Goal: Task Accomplishment & Management: Complete application form

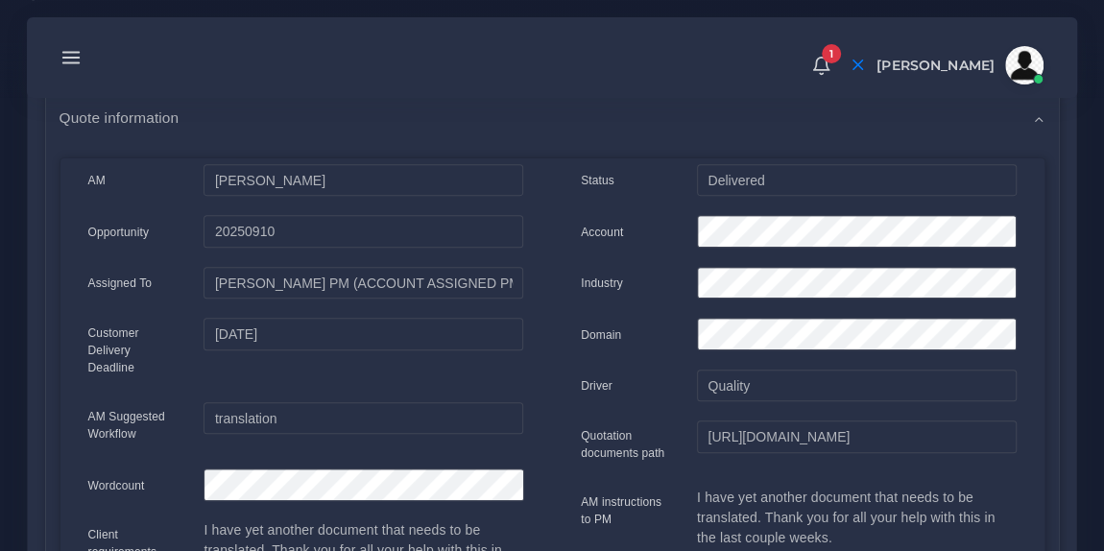
scroll to position [335, 0]
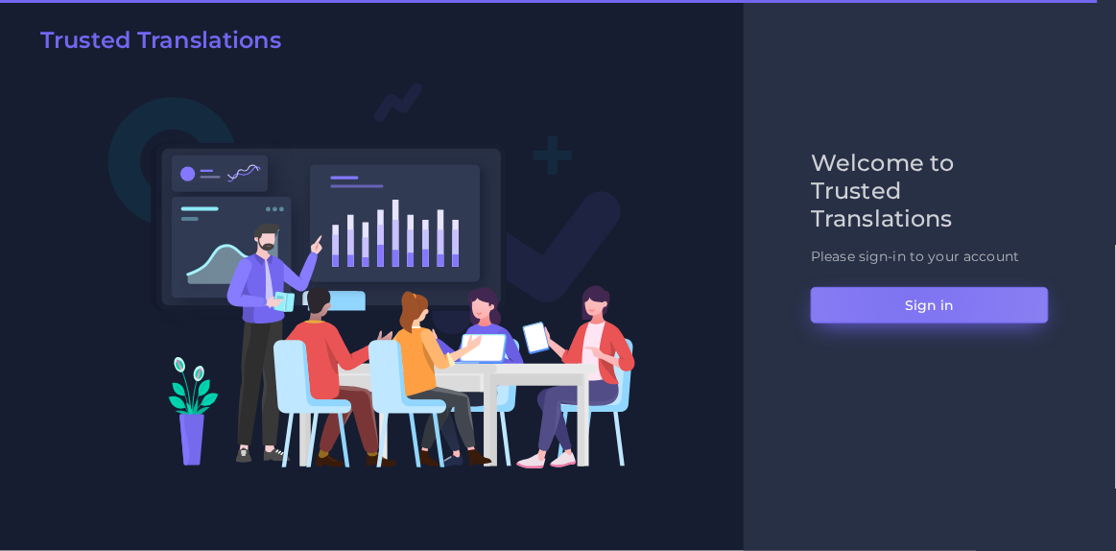
click at [911, 296] on button "Sign in" at bounding box center [930, 305] width 238 height 36
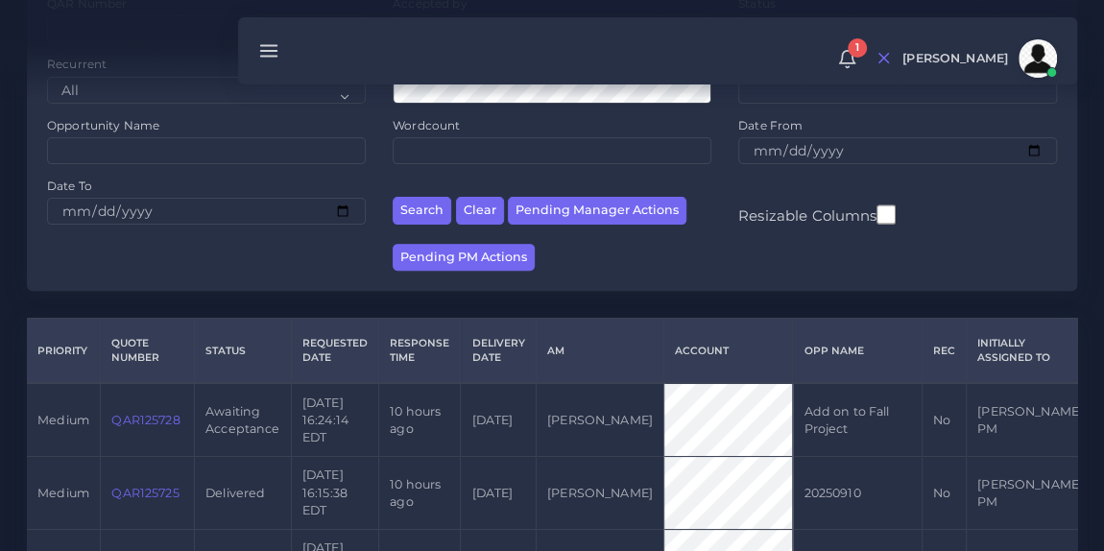
scroll to position [244, 0]
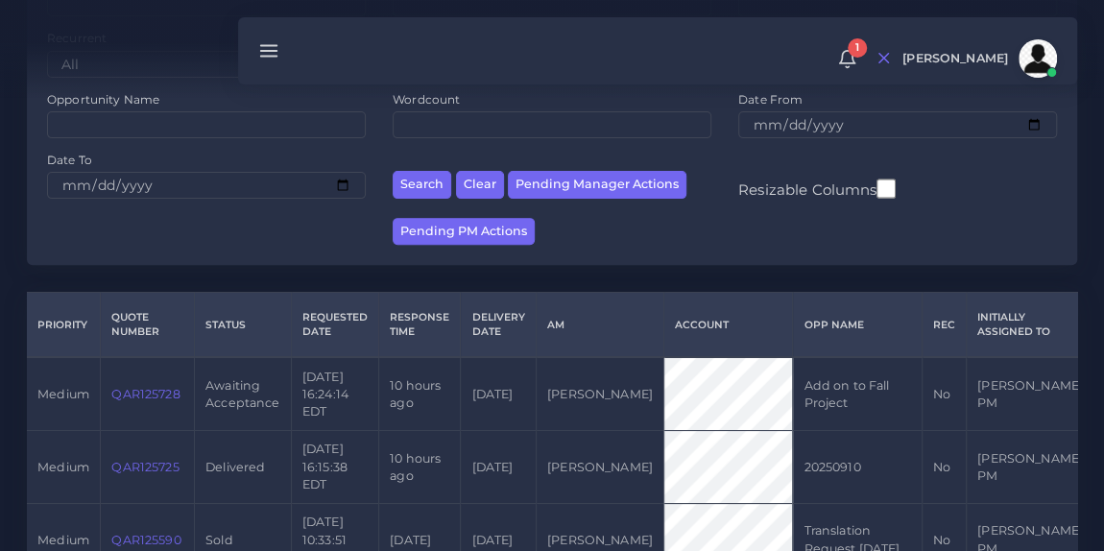
click at [150, 391] on link "QAR125728" at bounding box center [145, 394] width 68 height 14
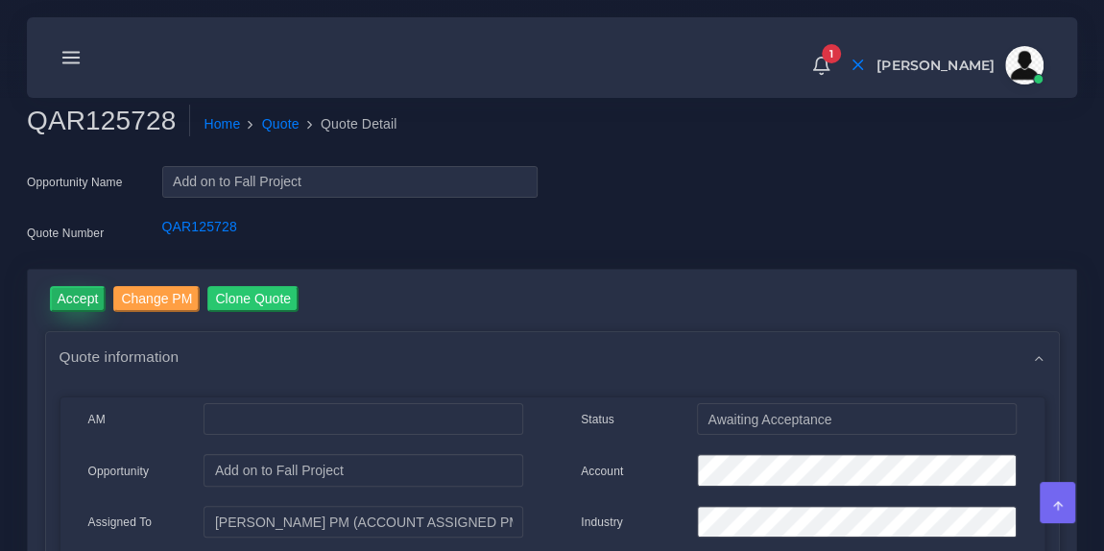
click at [79, 295] on input "Accept" at bounding box center [78, 299] width 57 height 26
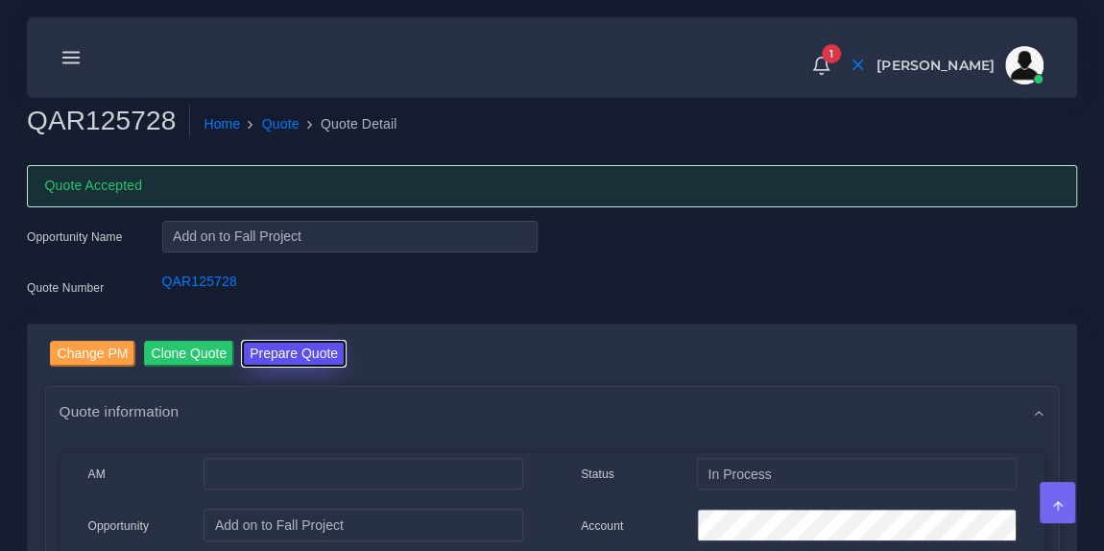
click at [314, 349] on button "Prepare Quote" at bounding box center [294, 354] width 104 height 26
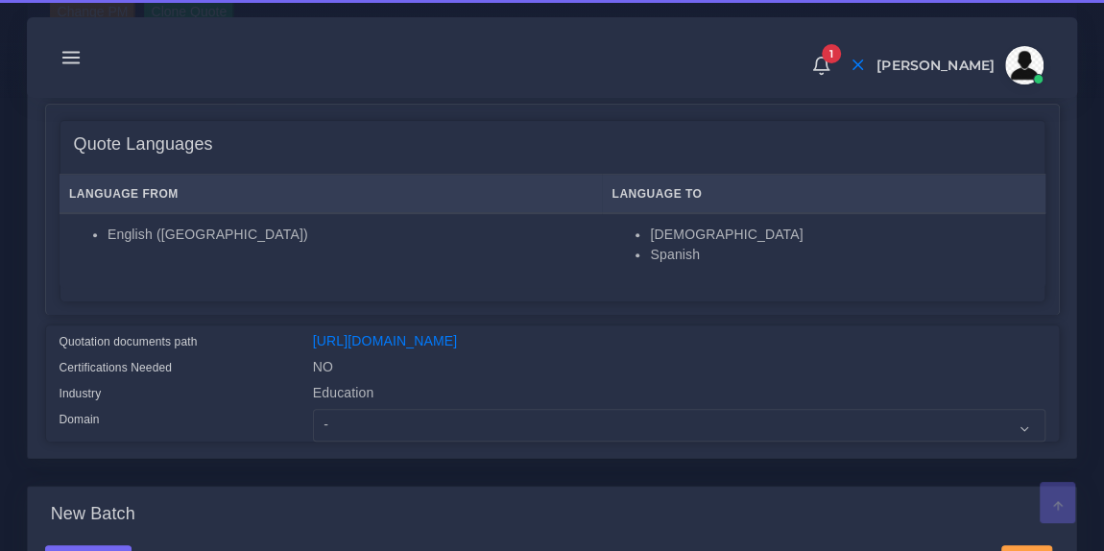
scroll to position [306, 0]
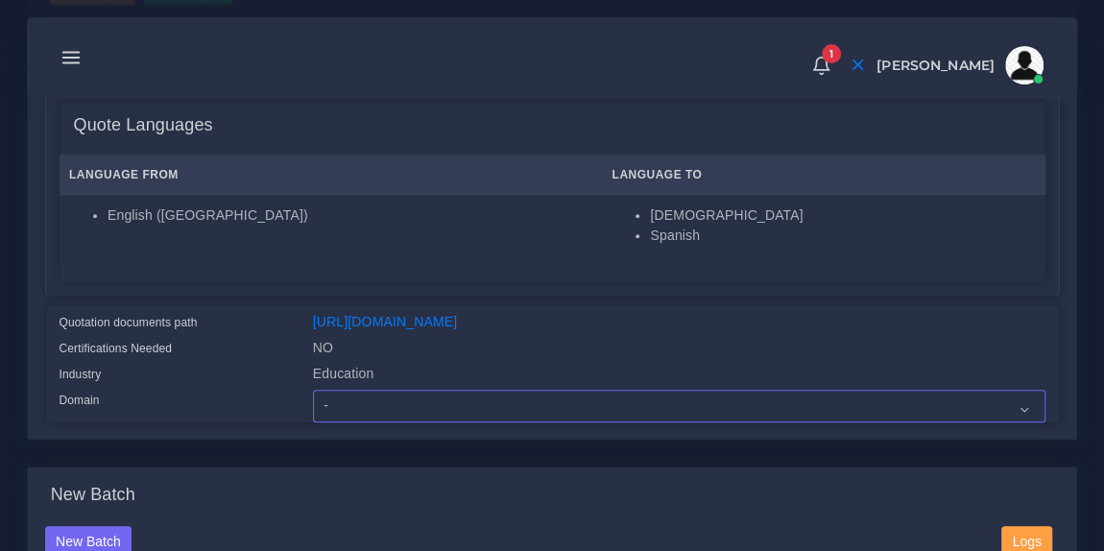
click at [395, 419] on select "- Advertising and Media Agriculture, Forestry and Fishing Architecture, Buildin…" at bounding box center [679, 406] width 732 height 33
select select "Education"
click at [313, 401] on select "- Advertising and Media Agriculture, Forestry and Fishing Architecture, Buildin…" at bounding box center [679, 406] width 732 height 33
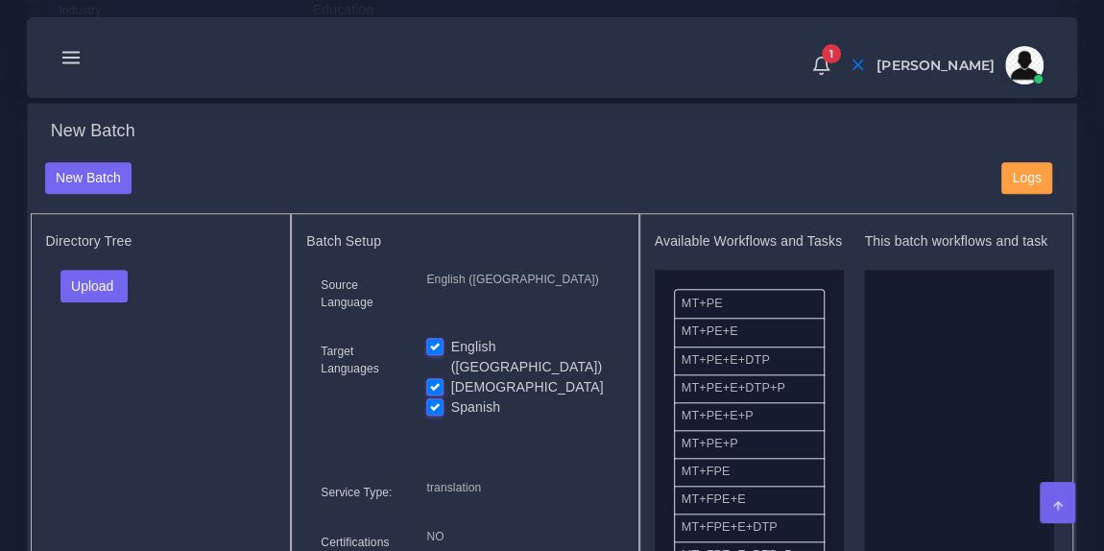
scroll to position [705, 0]
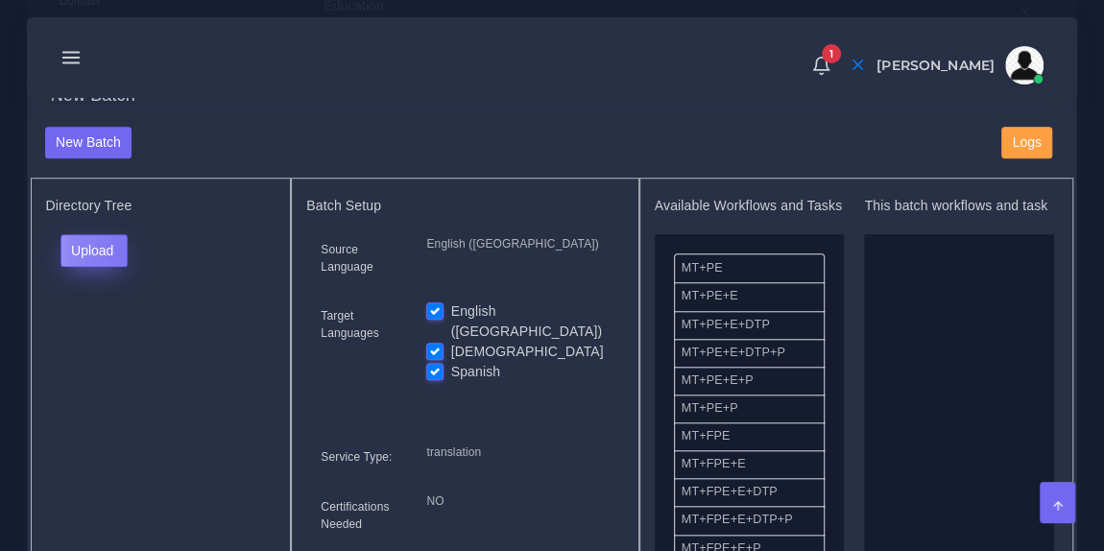
click at [128, 260] on button "Upload" at bounding box center [94, 250] width 68 height 33
click at [122, 330] on label "Files" at bounding box center [127, 322] width 132 height 24
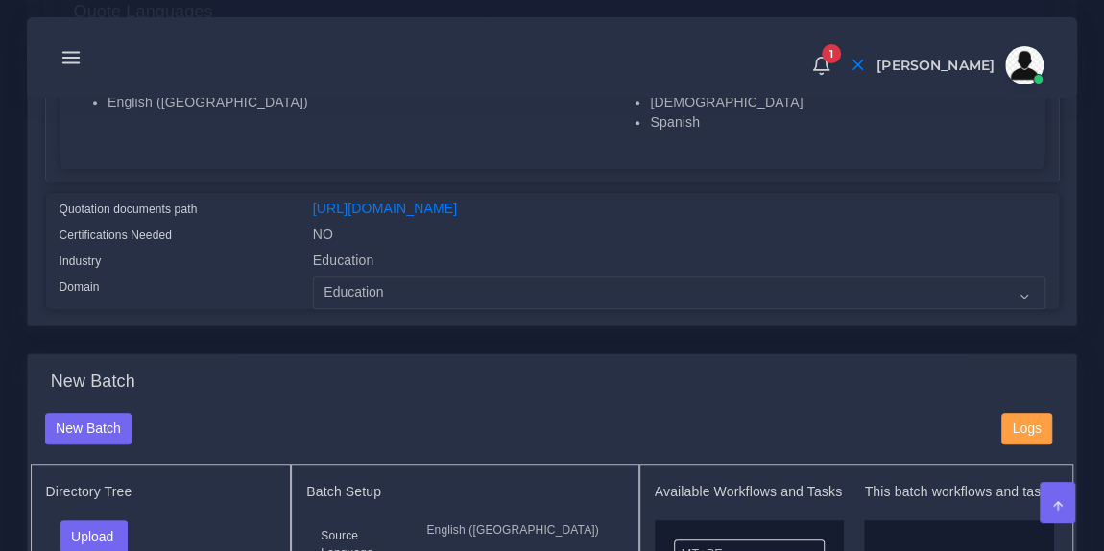
scroll to position [417, 0]
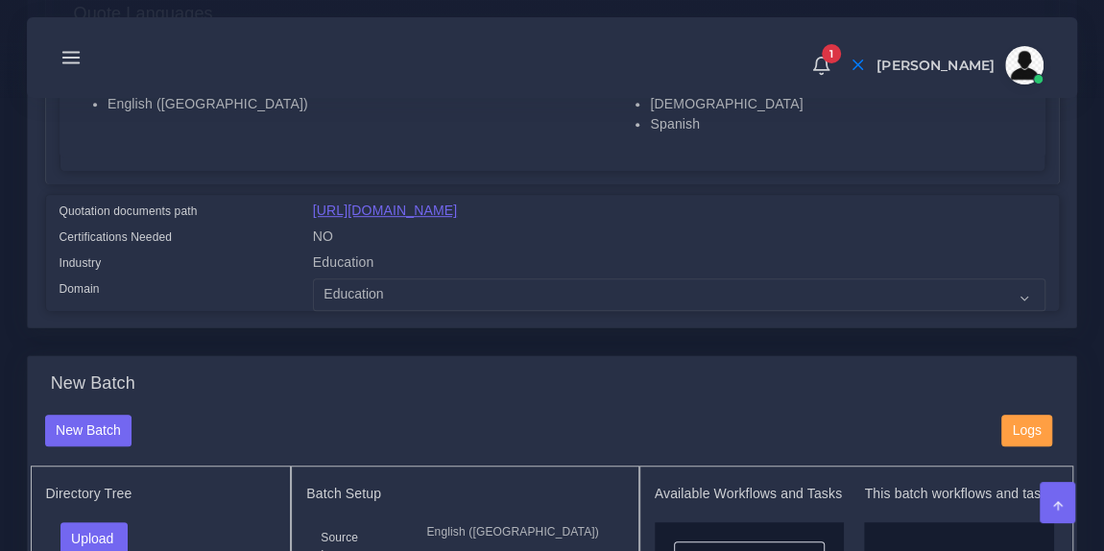
drag, startPoint x: 943, startPoint y: 226, endPoint x: 313, endPoint y: 206, distance: 630.8
click at [313, 206] on div "https://workdrive.zoho.com/fgoh3e43b1a1fe2124b65bedd7c3c51a0e040/teams/fgoh3e43…" at bounding box center [678, 214] width 761 height 26
copy link "https://workdrive.zoho.com/fgoh3e43b1a1fe2124b65bedd7c3c51a0e040/teams/fgoh3e43…"
click at [457, 202] on link "[URL][DOMAIN_NAME]" at bounding box center [385, 209] width 144 height 15
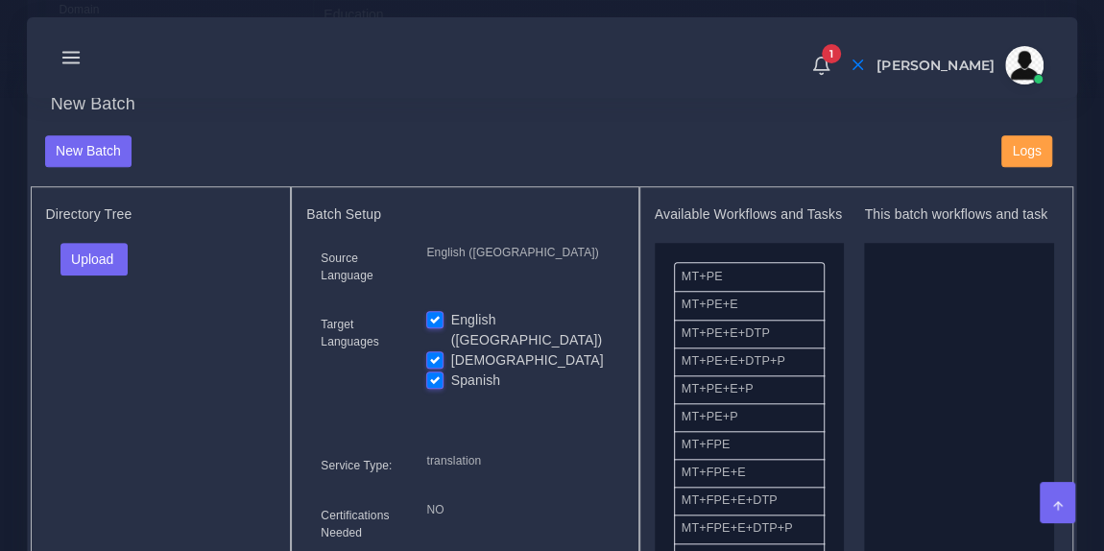
scroll to position [703, 0]
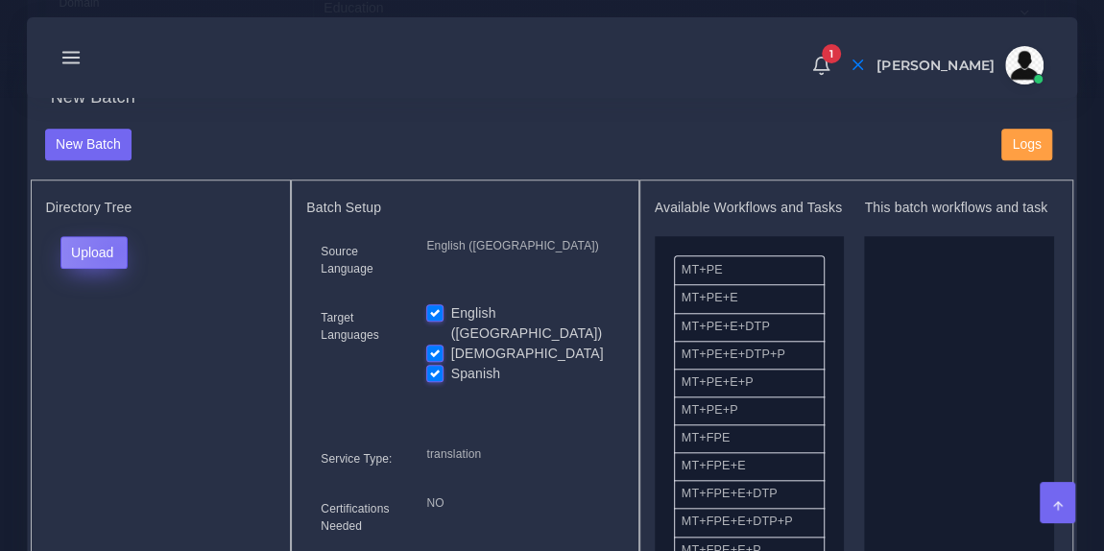
click at [114, 261] on button "Upload" at bounding box center [94, 252] width 68 height 33
click at [113, 336] on label "Files" at bounding box center [127, 324] width 132 height 24
click at [451, 325] on label "English ([GEOGRAPHIC_DATA])" at bounding box center [530, 323] width 158 height 40
click at [438, 321] on input "English ([GEOGRAPHIC_DATA])" at bounding box center [434, 311] width 17 height 17
checkbox input "false"
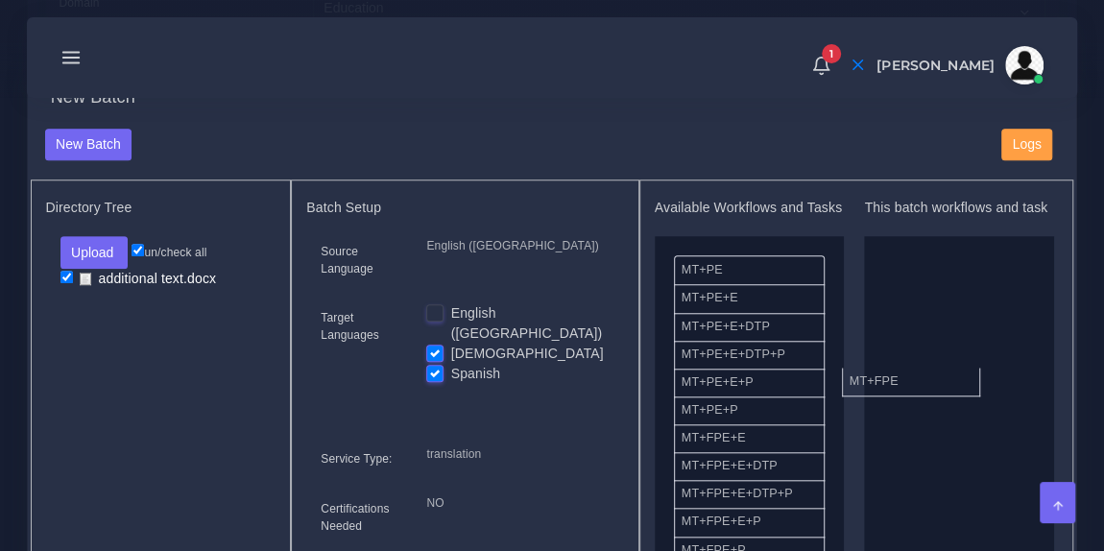
drag, startPoint x: 757, startPoint y: 464, endPoint x: 954, endPoint y: 372, distance: 217.2
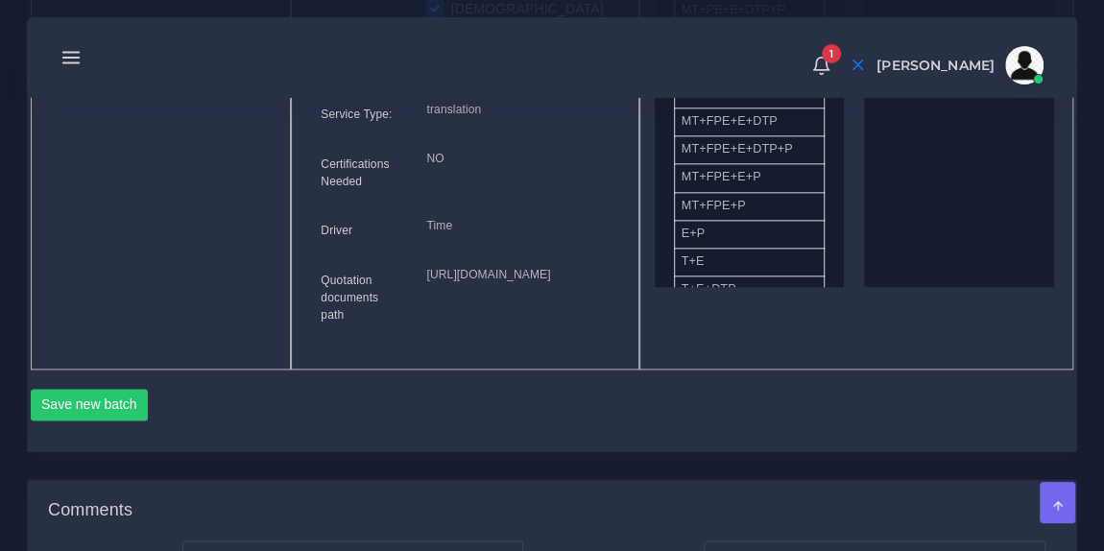
scroll to position [1063, 0]
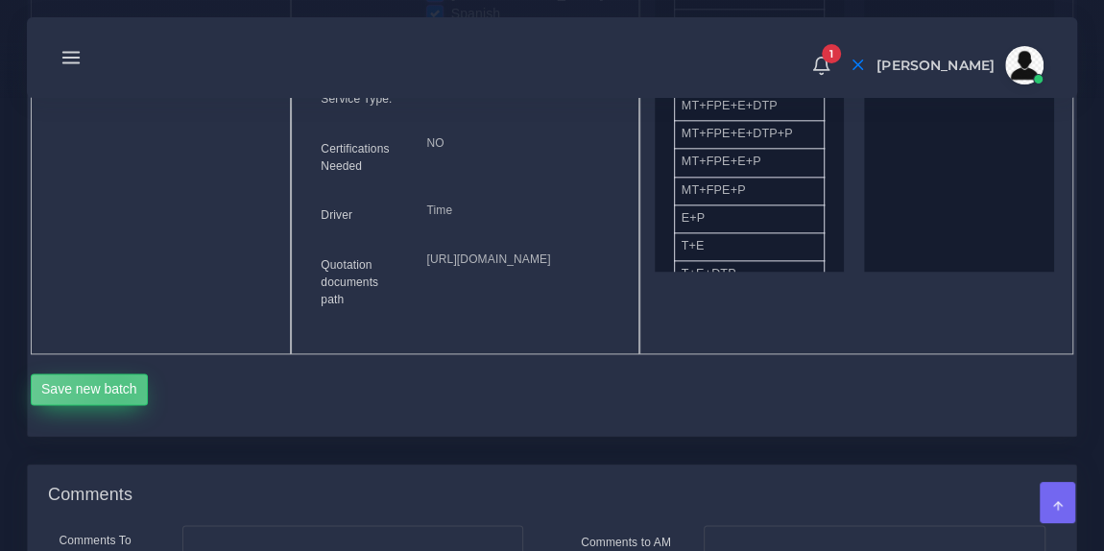
click at [119, 406] on button "Save new batch" at bounding box center [90, 389] width 118 height 33
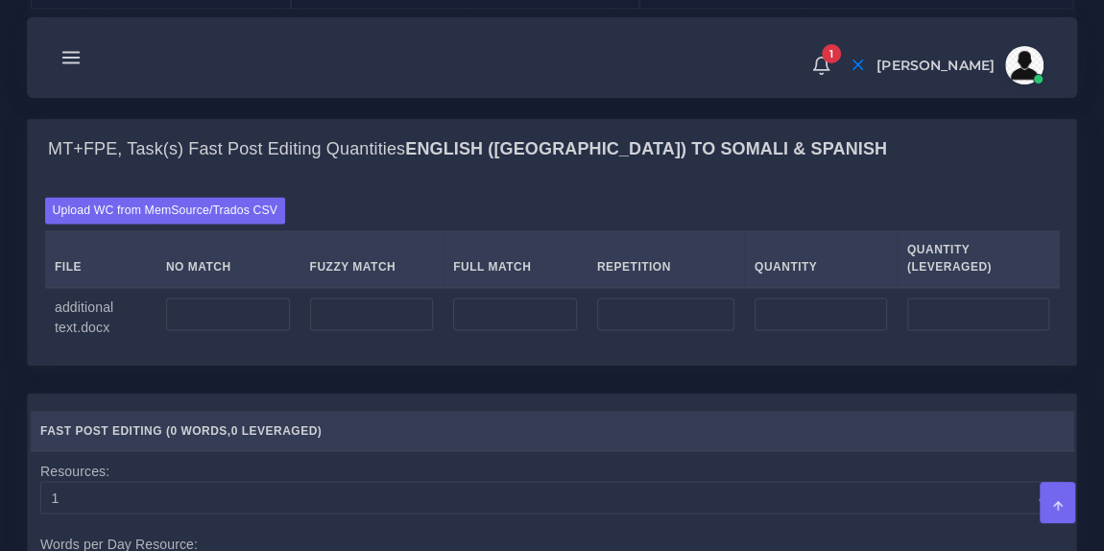
scroll to position [1477, 0]
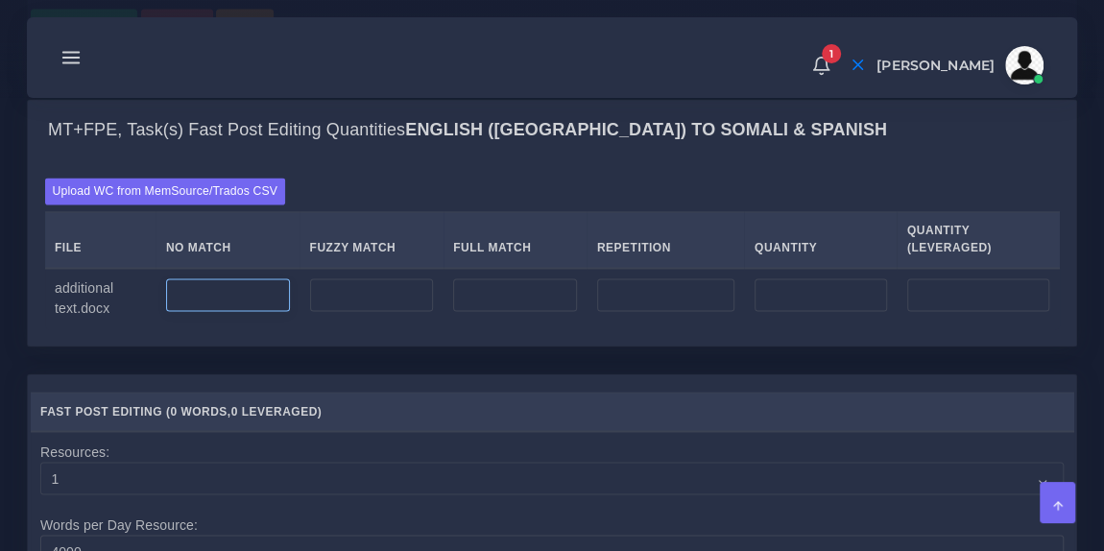
click at [246, 311] on input "number" at bounding box center [228, 294] width 124 height 33
type input "30"
click at [462, 240] on div "Upload WC from MemSource/Trados CSV File No Match Fuzzy Match Full Match Repeti…" at bounding box center [552, 253] width 1048 height 184
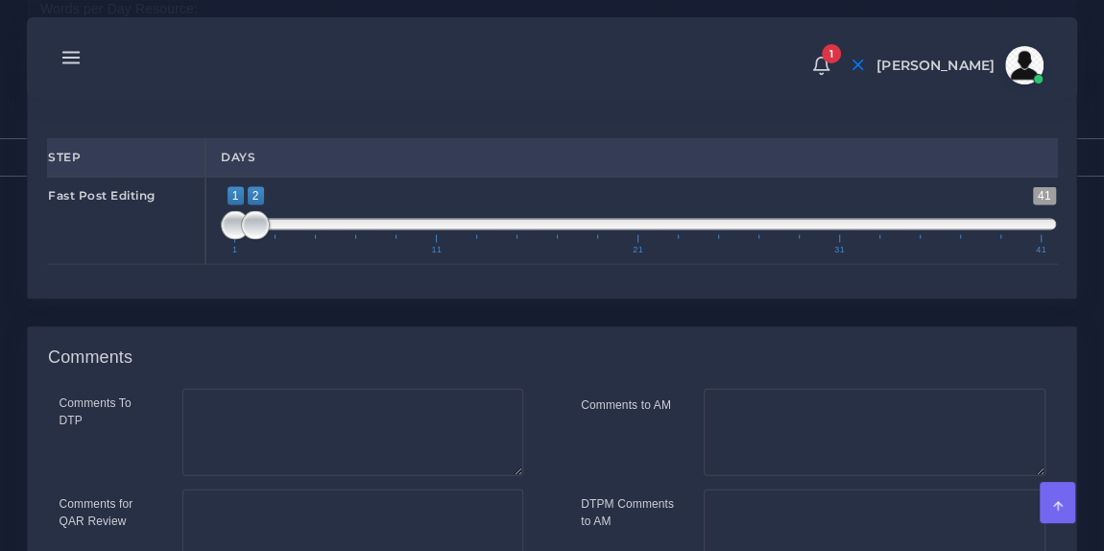
scroll to position [2001, 0]
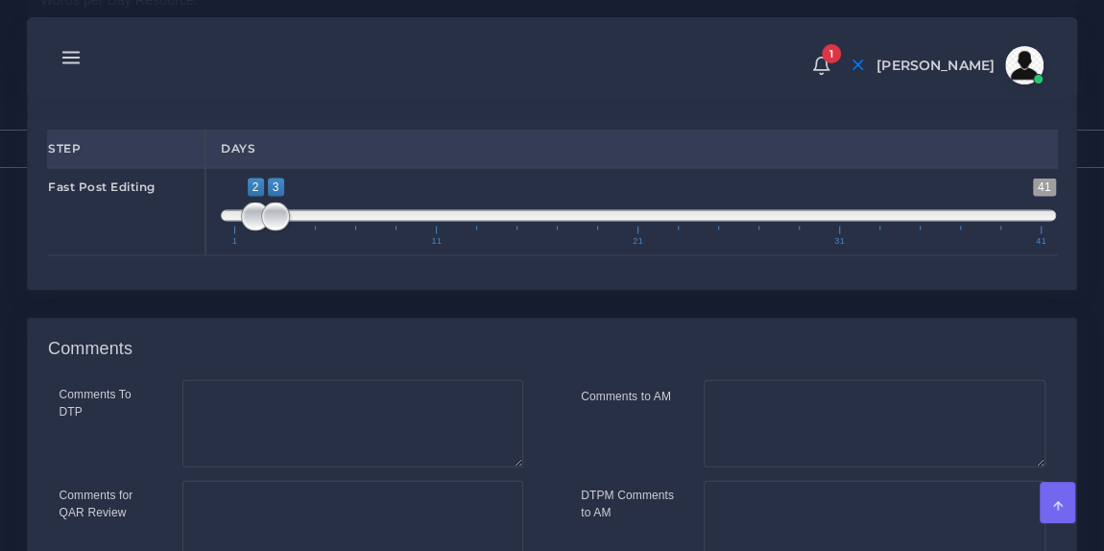
drag, startPoint x: 271, startPoint y: 288, endPoint x: 233, endPoint y: 287, distance: 37.4
click at [233, 222] on span at bounding box center [638, 216] width 835 height 12
click at [233, 246] on span "1 41 2 3 2 — 3 1 11 21 31 41" at bounding box center [638, 211] width 835 height 67
type input "1;1"
drag, startPoint x: 250, startPoint y: 282, endPoint x: 226, endPoint y: 284, distance: 24.1
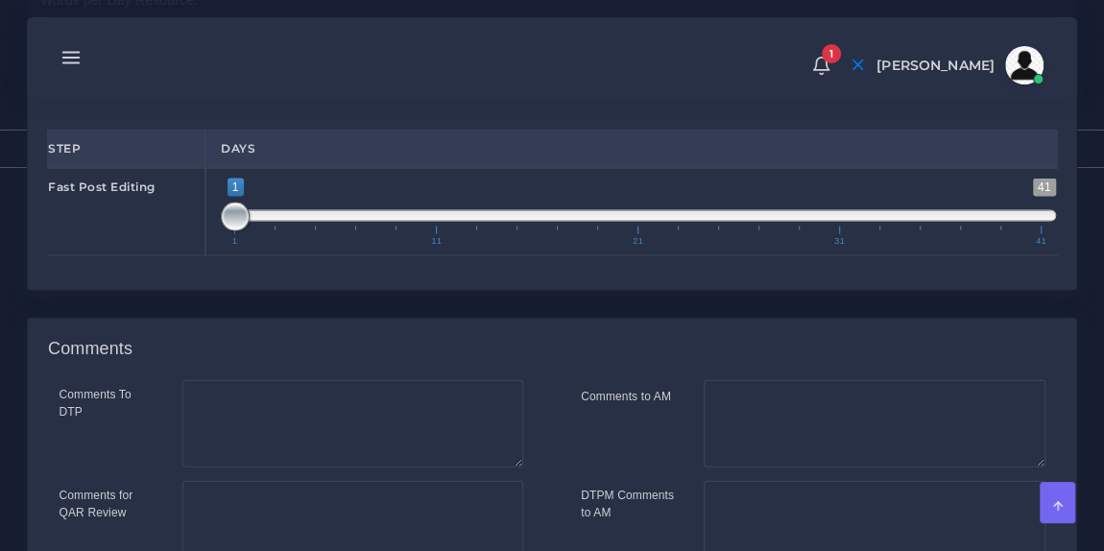
click at [226, 231] on span at bounding box center [235, 216] width 29 height 29
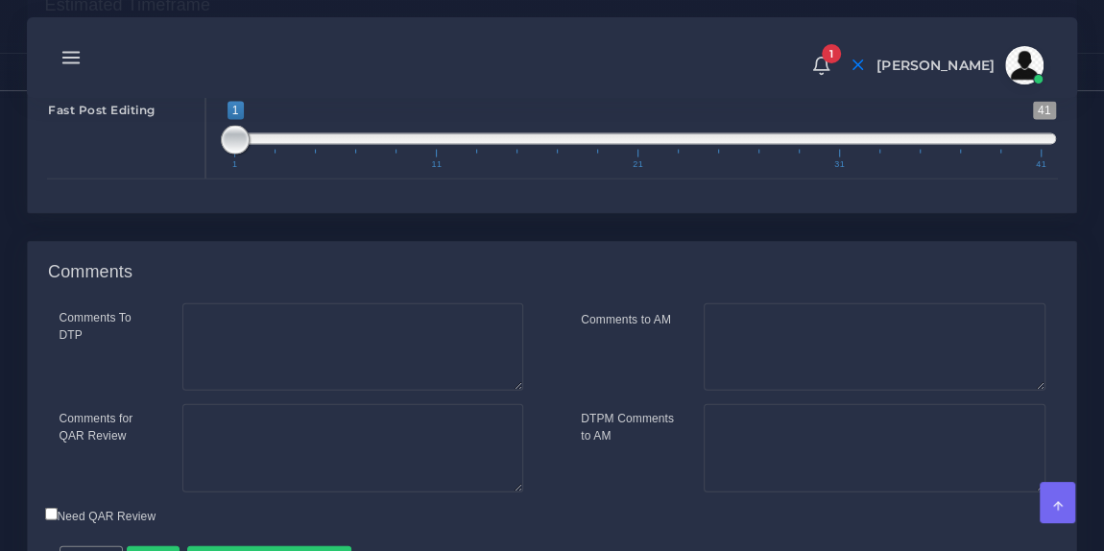
scroll to position [2260, 0]
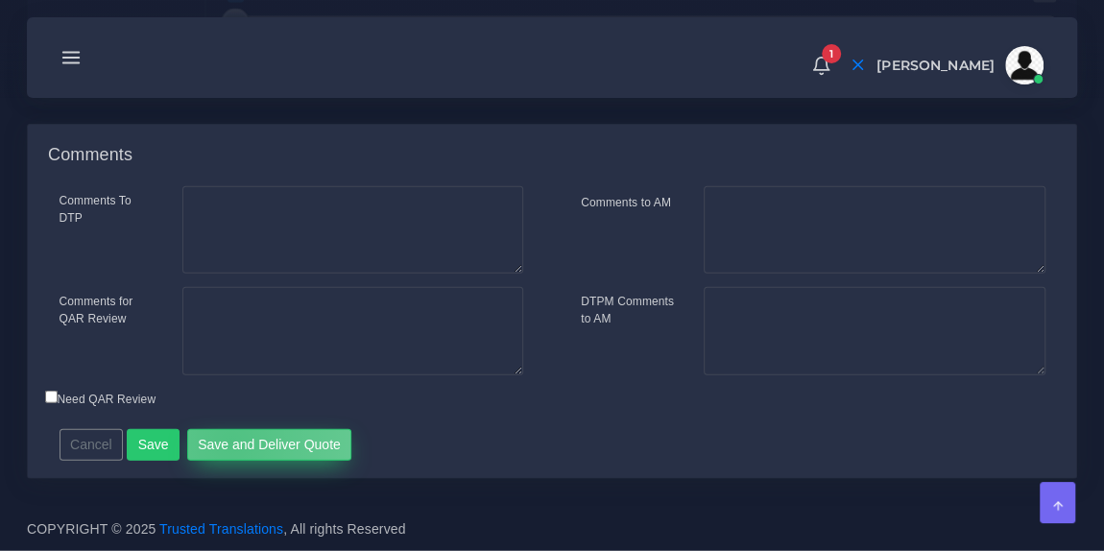
click at [223, 443] on button "Save and Deliver Quote" at bounding box center [269, 445] width 165 height 33
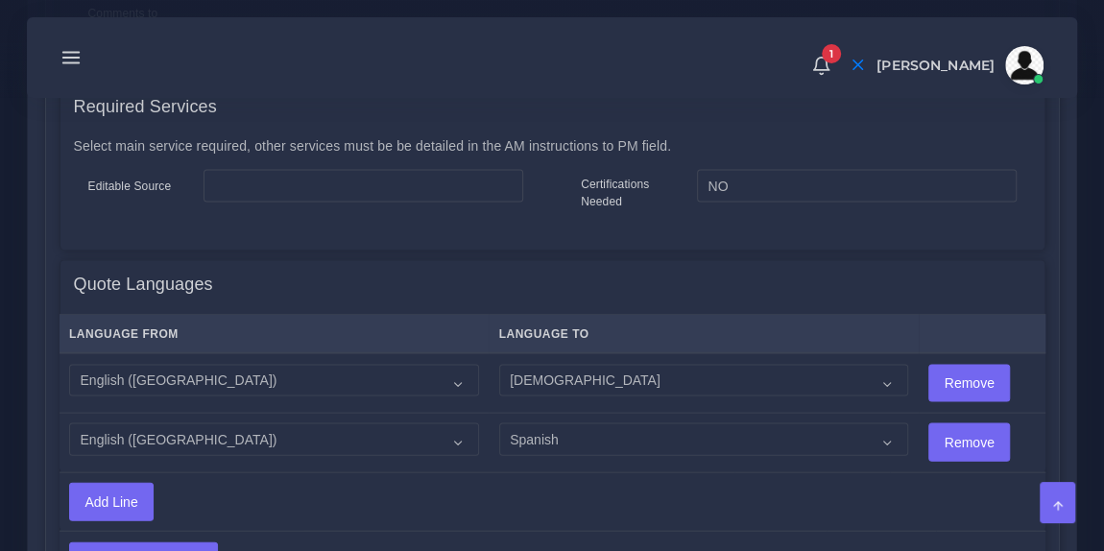
scroll to position [1828, 0]
